Goal: Information Seeking & Learning: Learn about a topic

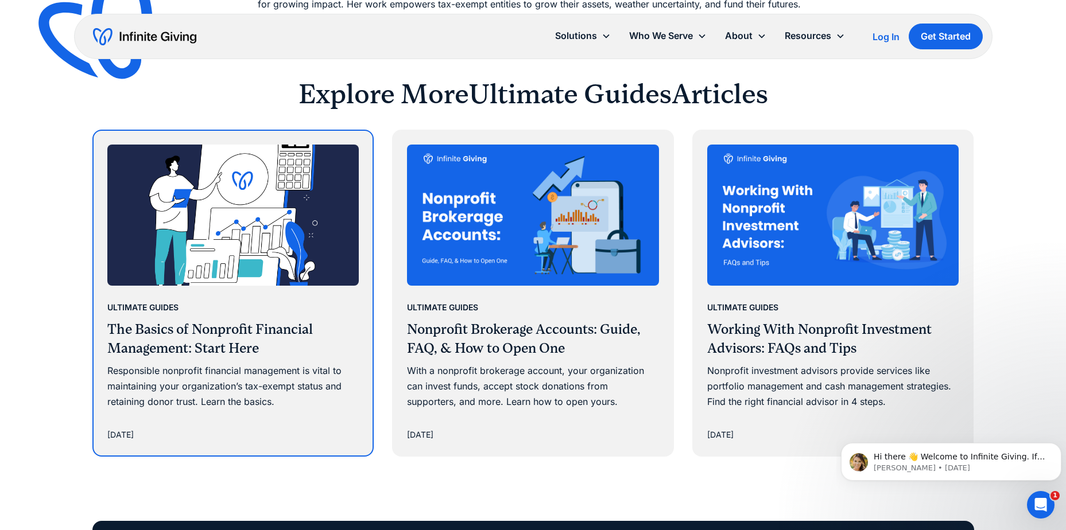
scroll to position [6082, 0]
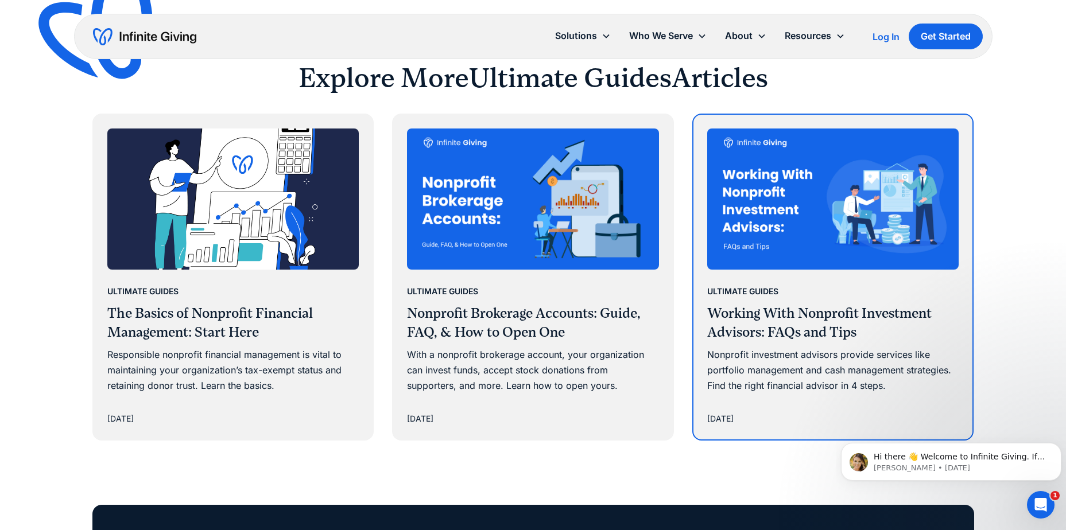
click at [857, 238] on img at bounding box center [833, 200] width 252 height 142
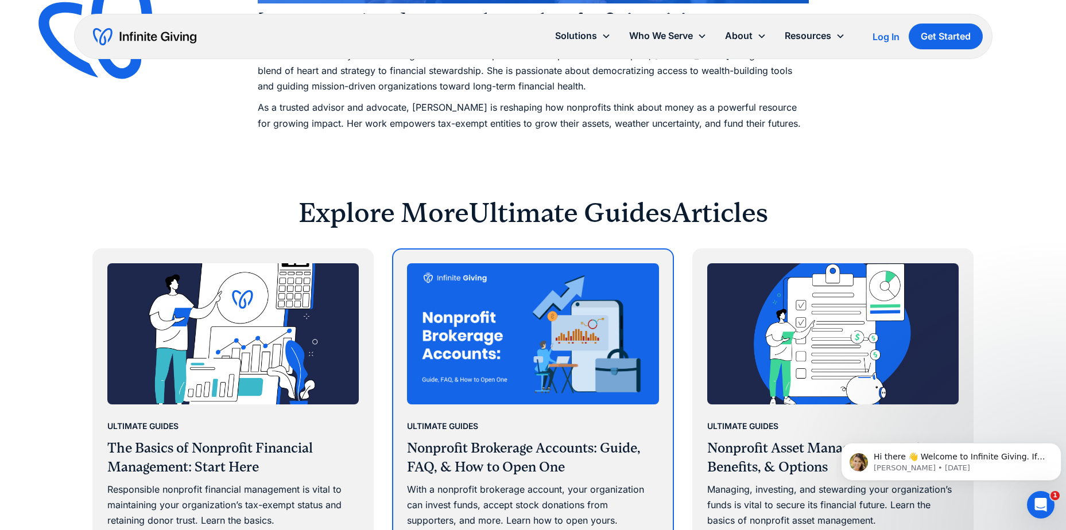
scroll to position [5623, 0]
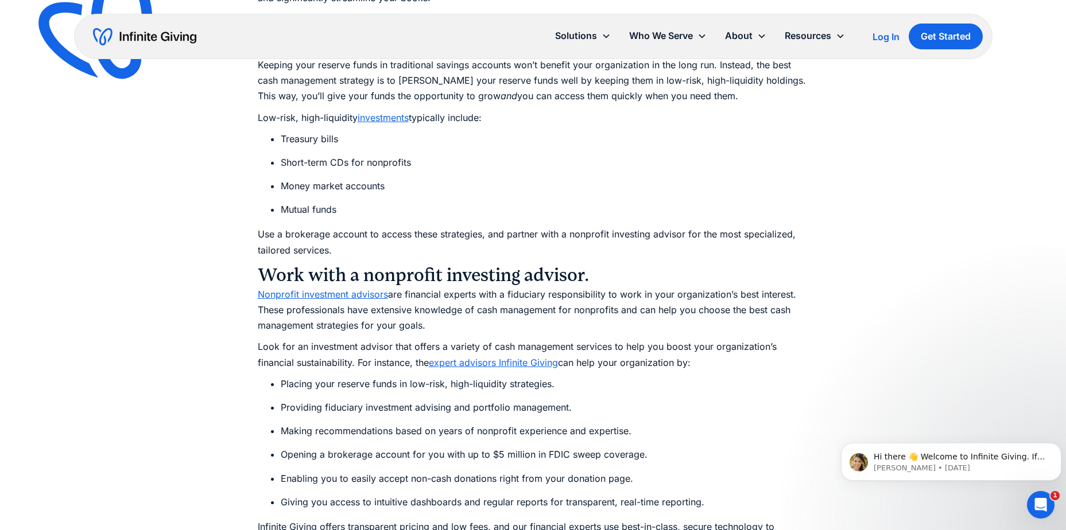
scroll to position [4927, 0]
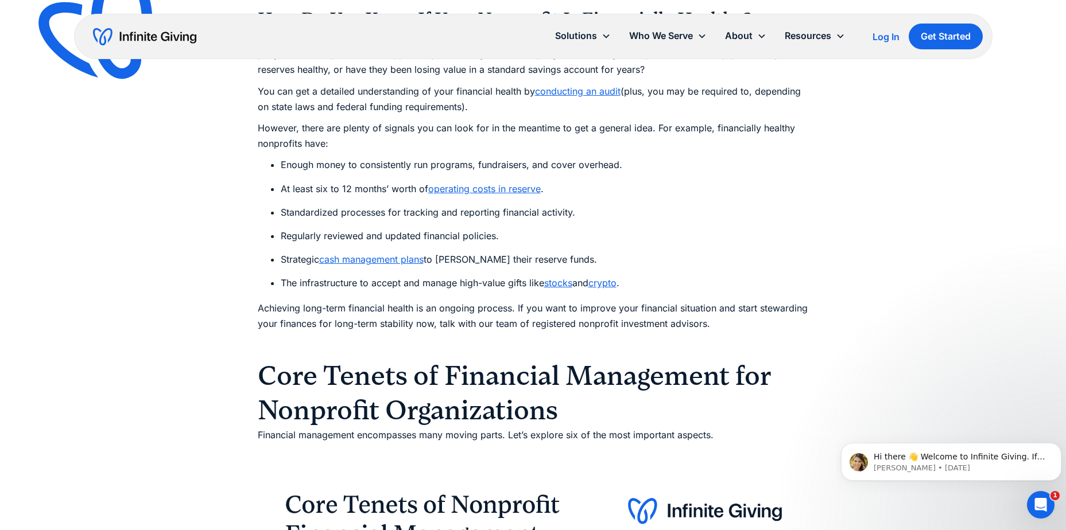
scroll to position [2525, 0]
